Goal: Task Accomplishment & Management: Use online tool/utility

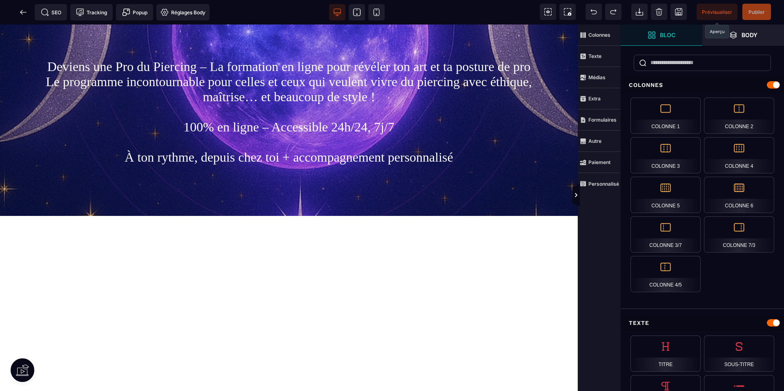
click at [709, 11] on span "Prévisualiser" at bounding box center [717, 12] width 30 height 6
click at [23, 13] on icon at bounding box center [23, 12] width 8 height 8
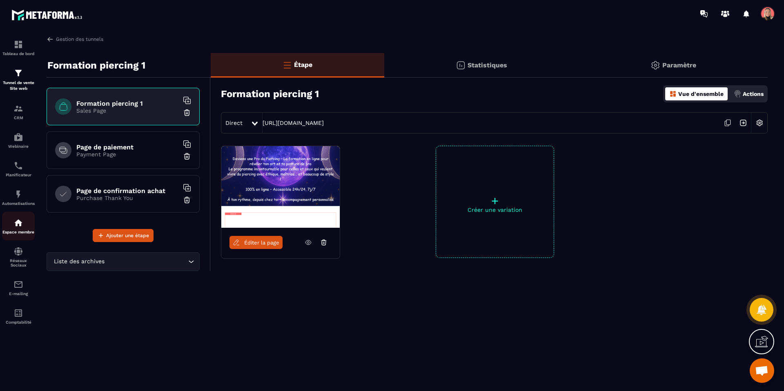
click at [21, 230] on p "Espace membre" at bounding box center [18, 232] width 33 height 4
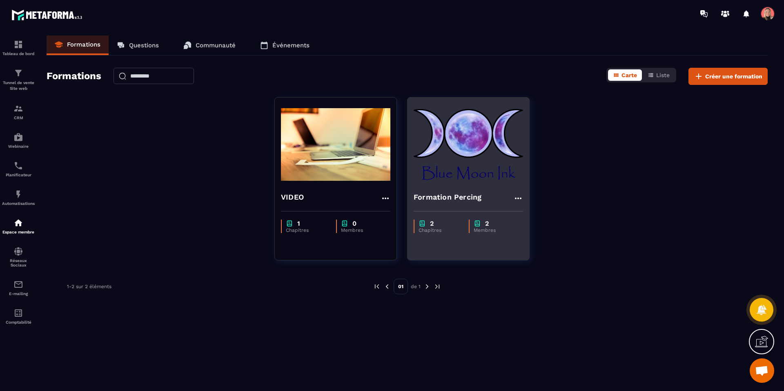
click at [441, 202] on h4 "Formation Percing" at bounding box center [448, 196] width 68 height 11
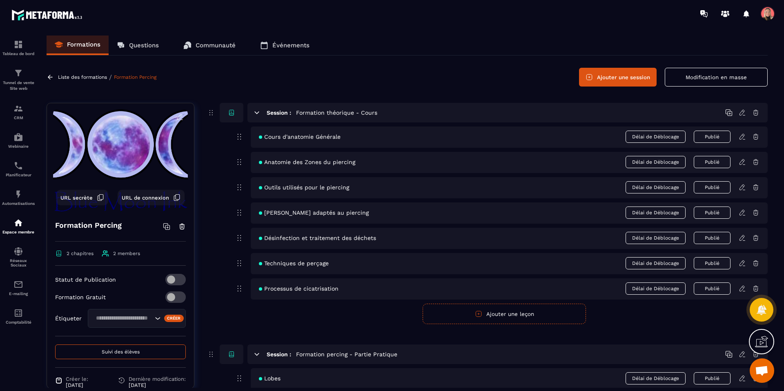
click at [308, 137] on span "Cours d'anatomie Générale" at bounding box center [300, 136] width 82 height 7
click at [366, 136] on div "Cours d'anatomie Générale Délai de Déblocage Publié" at bounding box center [509, 137] width 517 height 21
click at [743, 138] on icon at bounding box center [741, 136] width 7 height 7
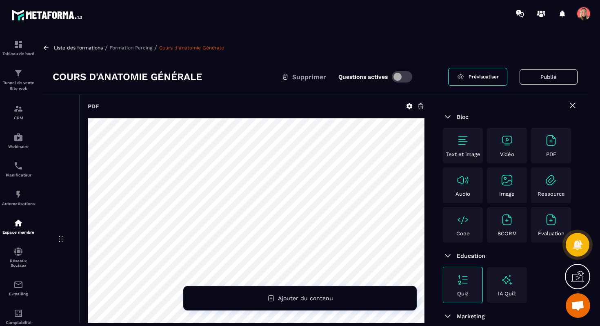
click at [407, 106] on icon at bounding box center [410, 106] width 6 height 6
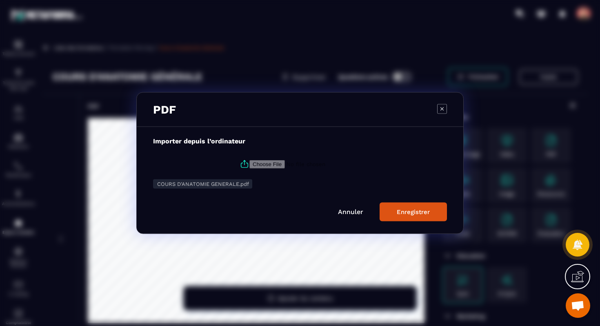
click at [243, 165] on icon "Modal window" at bounding box center [245, 164] width 10 height 10
click at [249, 165] on input "Modal window" at bounding box center [304, 164] width 111 height 9
click at [280, 166] on input "Modal window" at bounding box center [304, 164] width 111 height 9
click at [347, 215] on link "Annuler" at bounding box center [350, 212] width 25 height 8
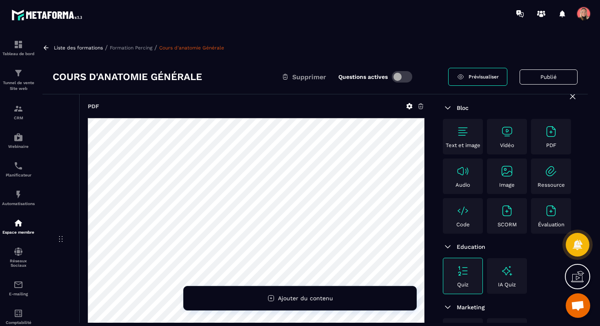
scroll to position [14, 0]
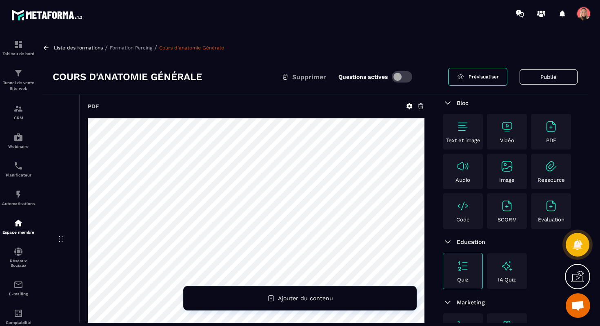
click at [44, 45] on icon at bounding box center [45, 47] width 7 height 7
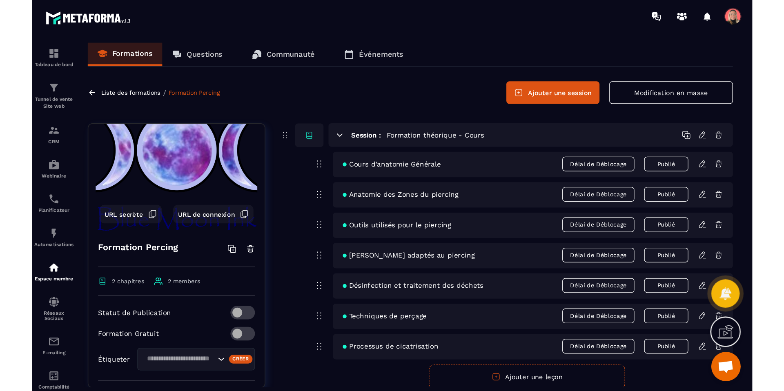
scroll to position [19, 0]
